Goal: Task Accomplishment & Management: Use online tool/utility

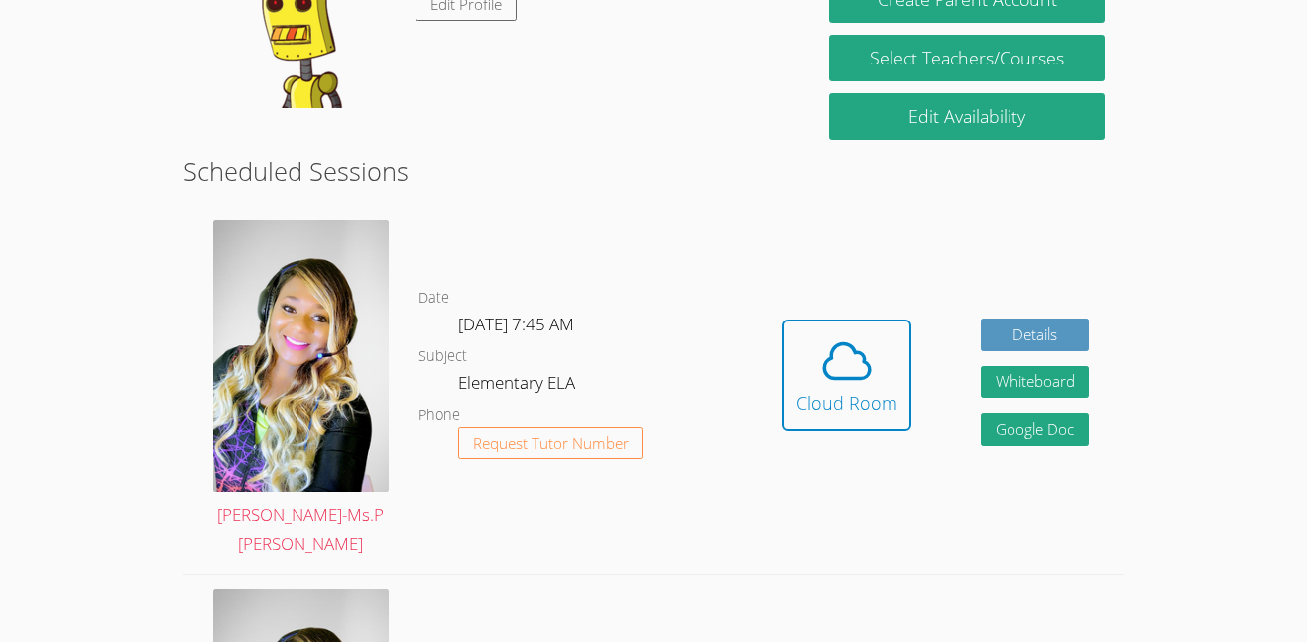
scroll to position [411, 0]
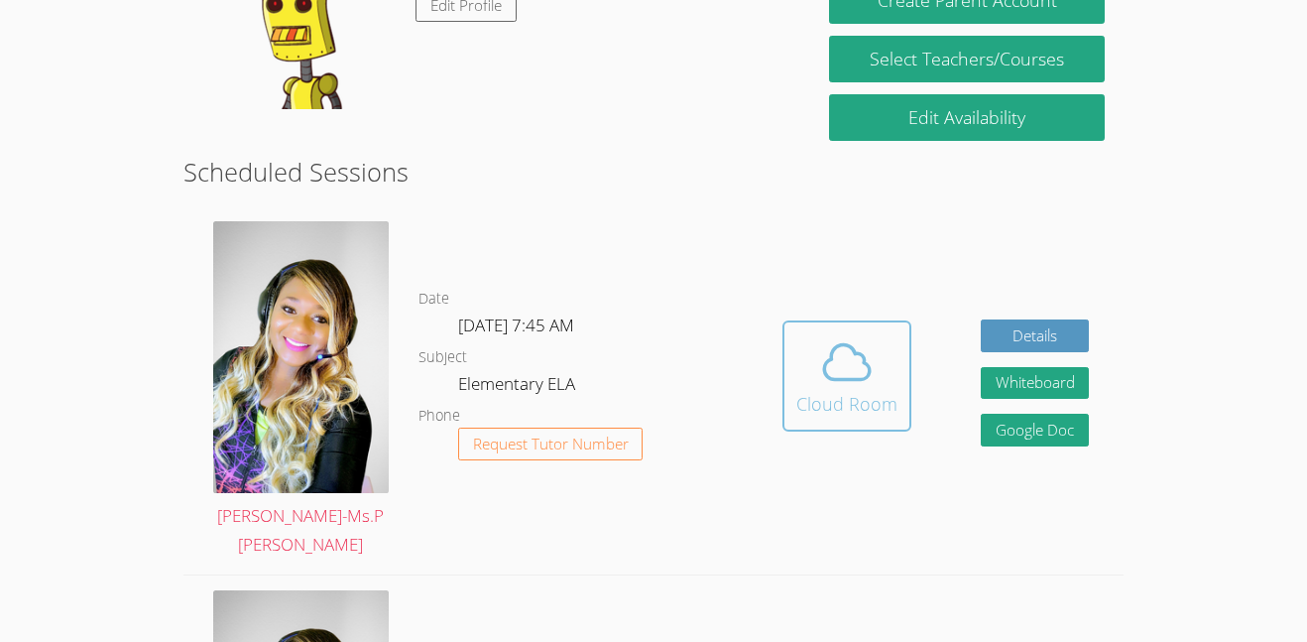
click at [860, 345] on icon at bounding box center [847, 362] width 56 height 56
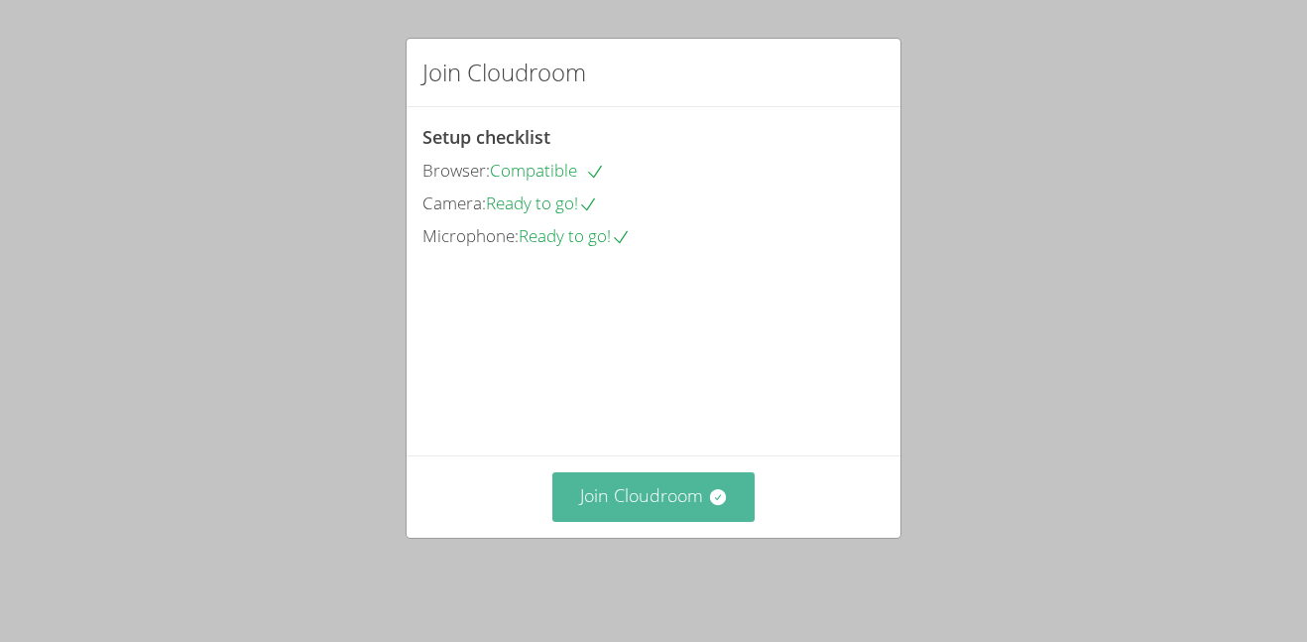
click at [661, 521] on button "Join Cloudroom" at bounding box center [654, 496] width 203 height 49
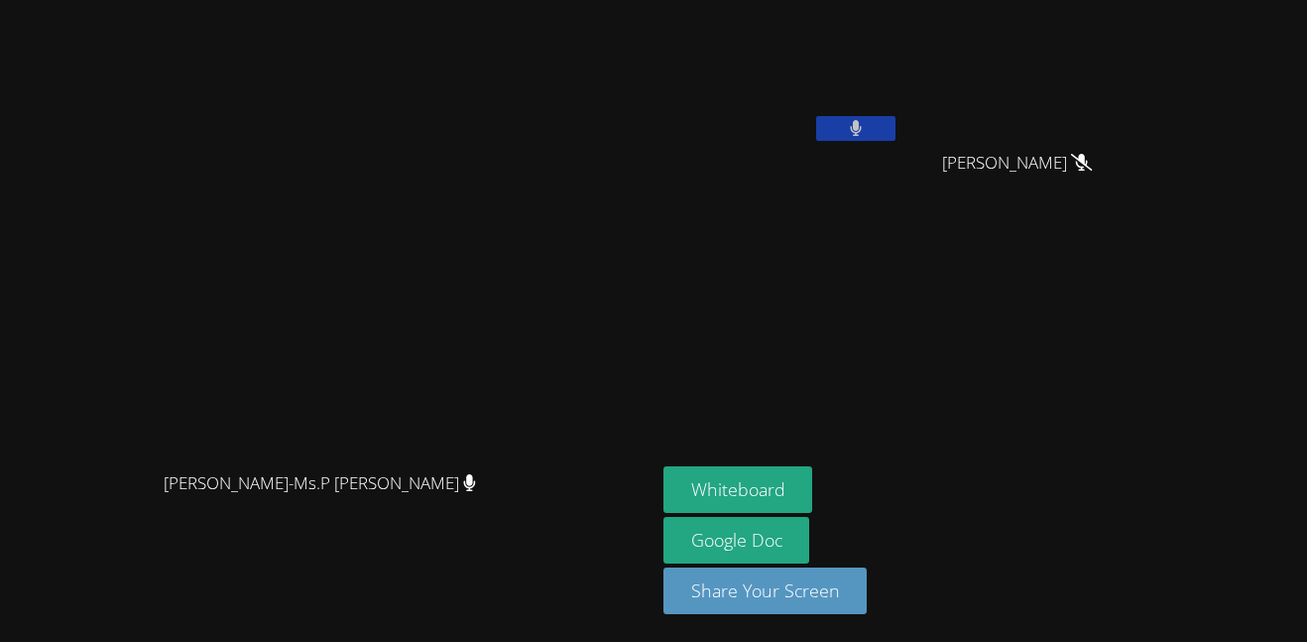
click at [896, 128] on button at bounding box center [855, 128] width 79 height 25
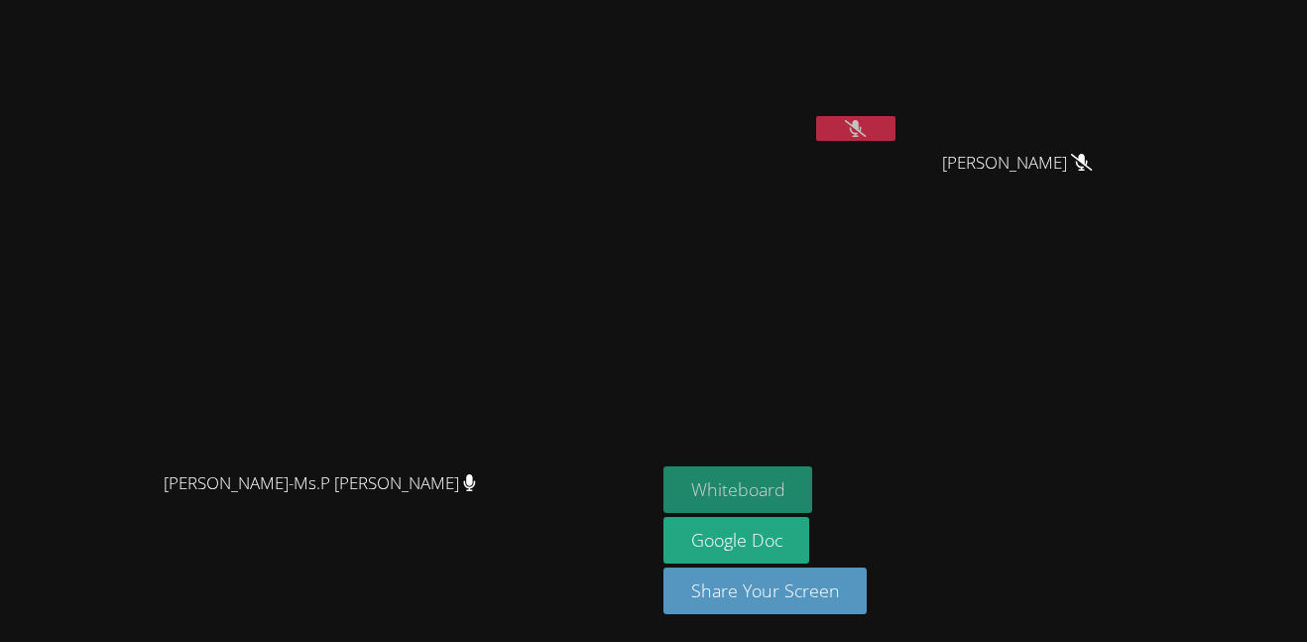
click at [813, 492] on button "Whiteboard" at bounding box center [739, 489] width 150 height 47
click at [476, 297] on video at bounding box center [328, 281] width 298 height 360
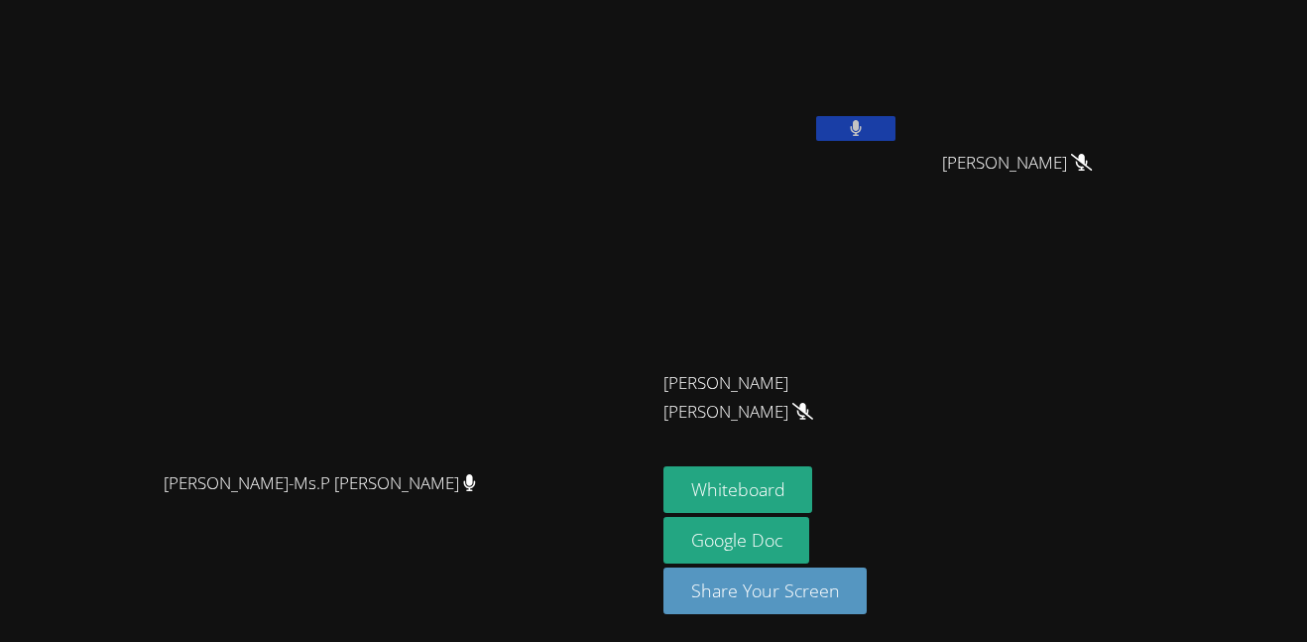
click at [863, 129] on icon at bounding box center [856, 128] width 13 height 17
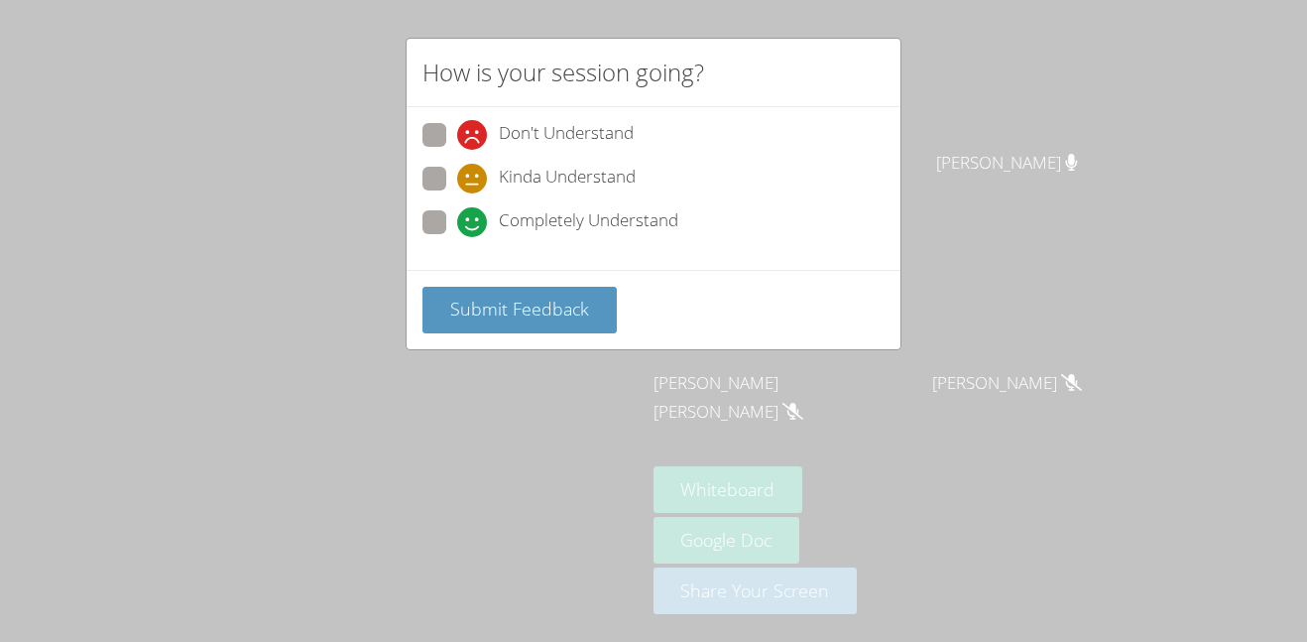
click at [446, 229] on label "Completely Understand" at bounding box center [551, 223] width 256 height 27
click at [457, 227] on input "Completely Understand" at bounding box center [465, 218] width 17 height 17
radio input "true"
click at [552, 332] on button "Submit Feedback" at bounding box center [520, 310] width 194 height 47
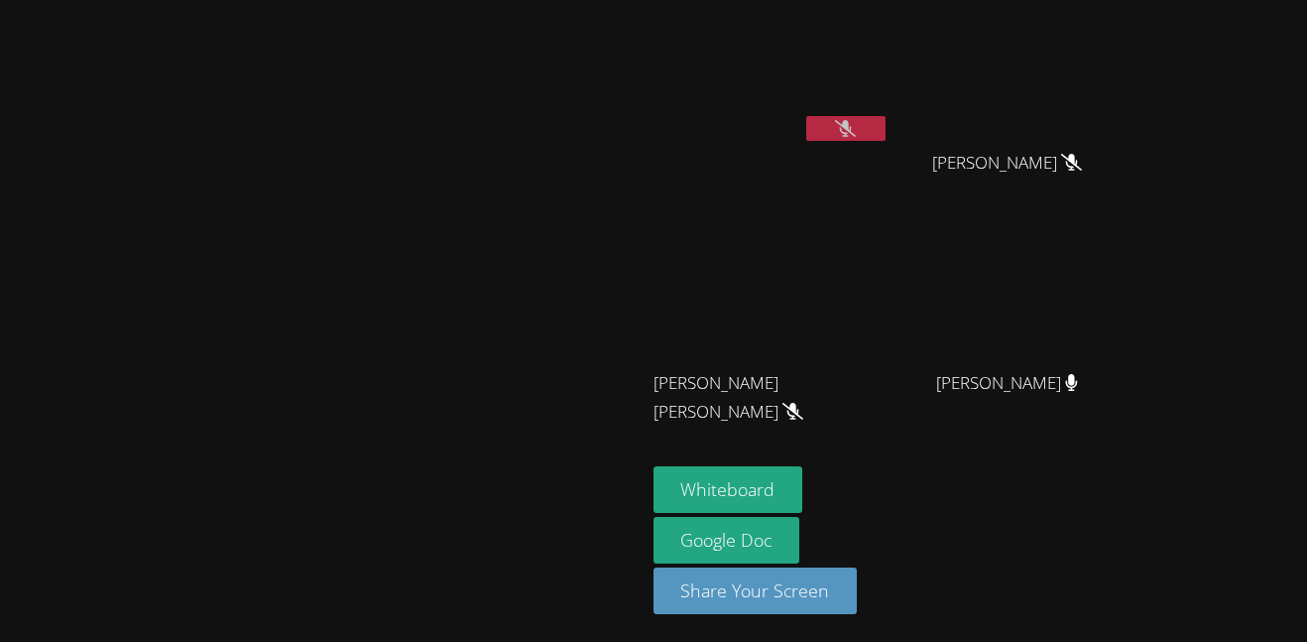
click at [1134, 504] on div "Whiteboard Google Doc Share Your Screen" at bounding box center [894, 548] width 480 height 164
